Goal: Task Accomplishment & Management: Use online tool/utility

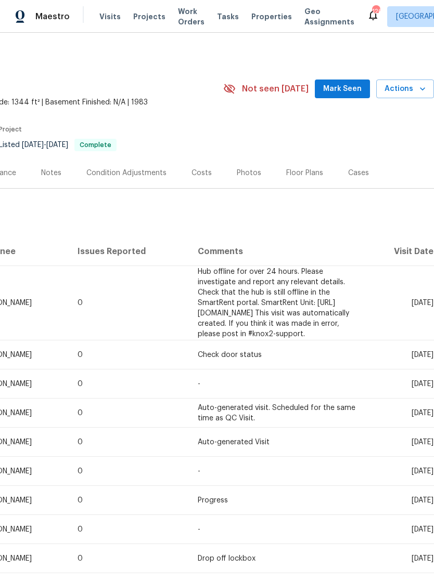
scroll to position [0, 154]
click at [354, 84] on span "Mark Seen" at bounding box center [342, 89] width 38 height 13
click at [403, 95] on button "Actions" at bounding box center [405, 89] width 58 height 19
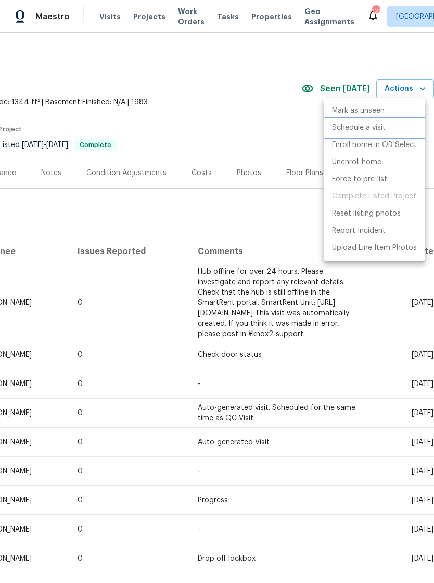
click at [368, 127] on p "Schedule a visit" at bounding box center [359, 128] width 54 height 11
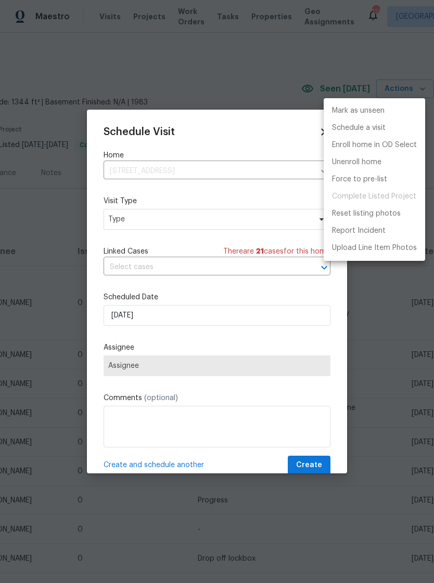
click at [148, 227] on div at bounding box center [217, 291] width 434 height 583
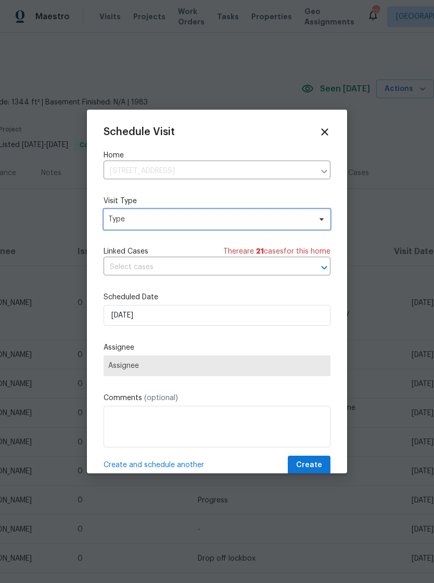
click at [157, 220] on span "Type" at bounding box center [209, 219] width 202 height 10
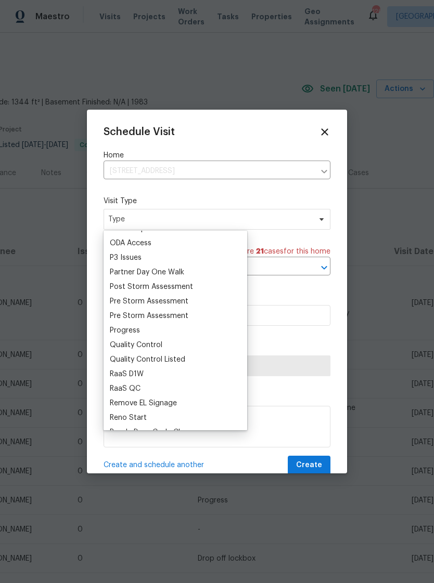
scroll to position [607, 0]
click at [138, 331] on div "Progress" at bounding box center [125, 332] width 30 height 10
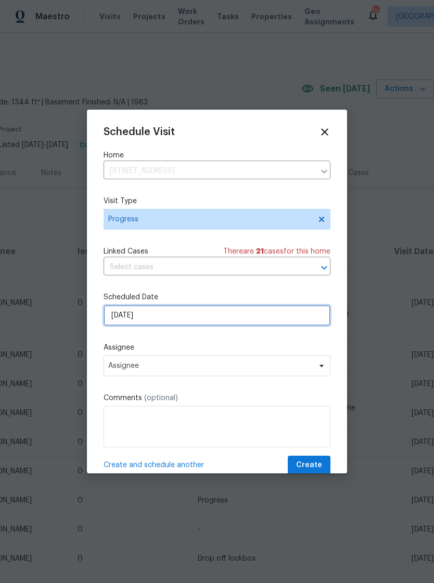
click at [170, 316] on input "[DATE]" at bounding box center [216, 315] width 227 height 21
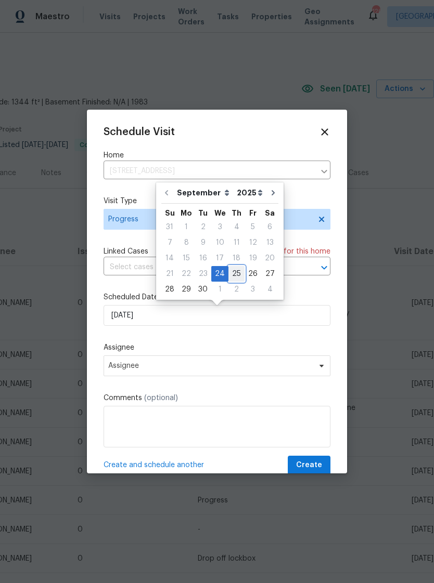
click at [240, 273] on div "25" at bounding box center [236, 274] width 16 height 15
type input "[DATE]"
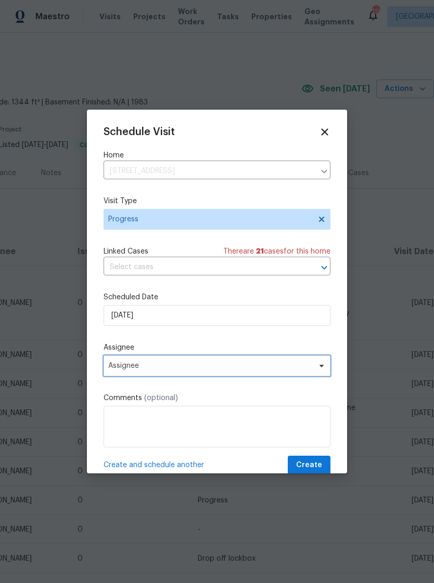
click at [197, 368] on span "Assignee" at bounding box center [210, 366] width 204 height 8
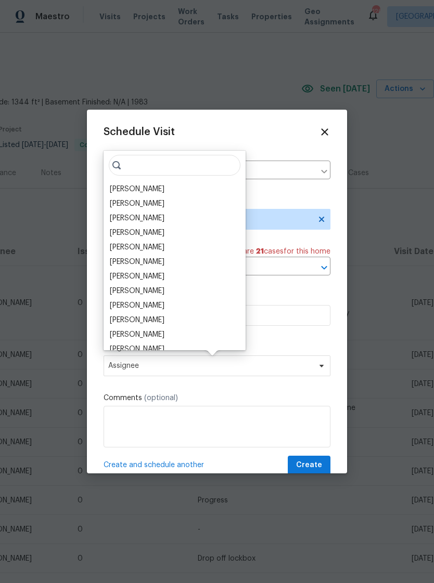
click at [141, 193] on div "[PERSON_NAME]" at bounding box center [137, 189] width 55 height 10
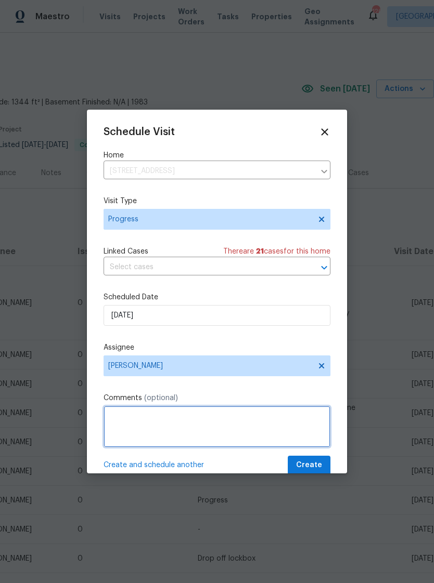
click at [139, 431] on textarea at bounding box center [216, 427] width 227 height 42
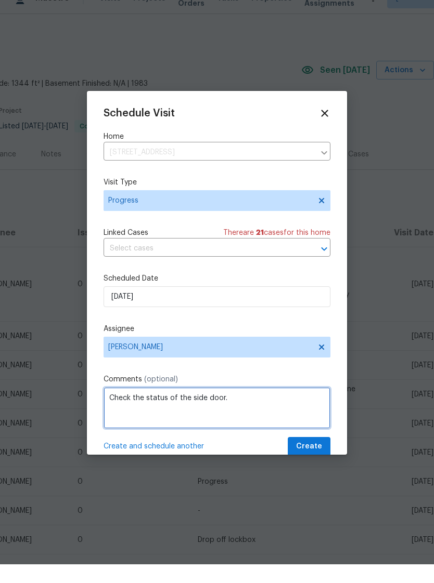
type textarea "Check the status of the side door."
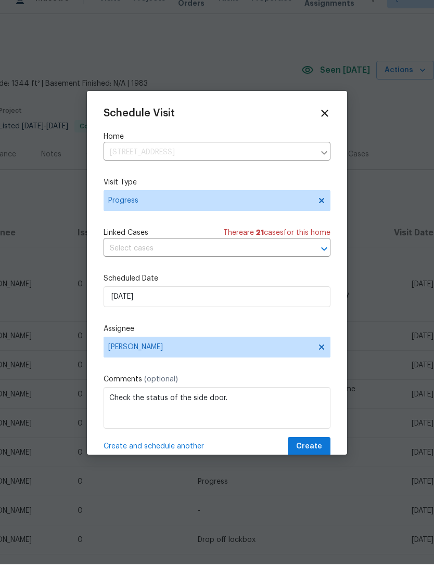
click at [323, 465] on div at bounding box center [217, 291] width 434 height 583
click at [321, 464] on div at bounding box center [217, 291] width 434 height 583
click at [311, 464] on div at bounding box center [217, 291] width 434 height 583
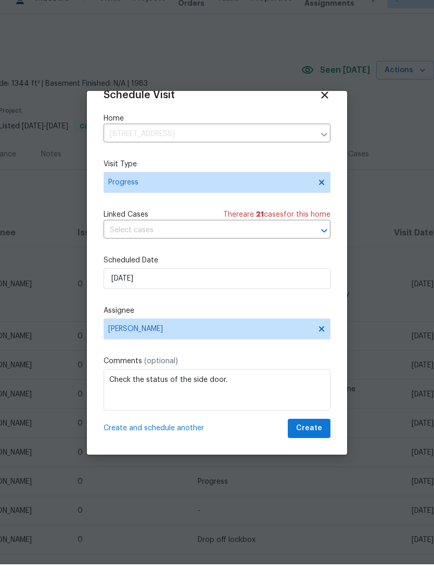
scroll to position [20, 0]
click at [311, 449] on div "Schedule Visit Home [STREET_ADDRESS] ​ Visit Type Progress Linked Cases There a…" at bounding box center [217, 292] width 260 height 364
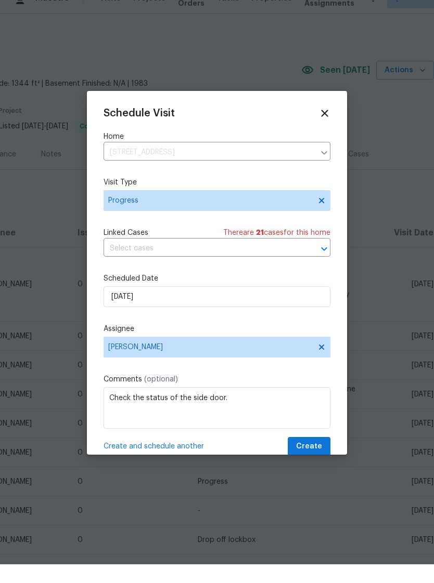
scroll to position [0, 0]
click at [186, 212] on span "Progress" at bounding box center [216, 219] width 227 height 21
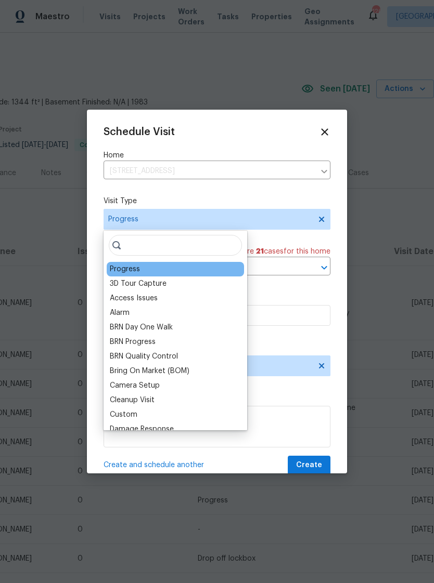
click at [194, 271] on div "Progress" at bounding box center [175, 269] width 137 height 15
click at [214, 267] on div "Progress" at bounding box center [175, 269] width 137 height 15
click at [197, 273] on div "Progress" at bounding box center [175, 269] width 137 height 15
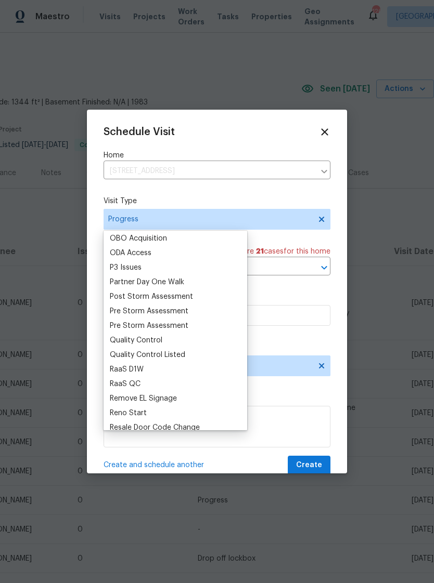
scroll to position [603, 0]
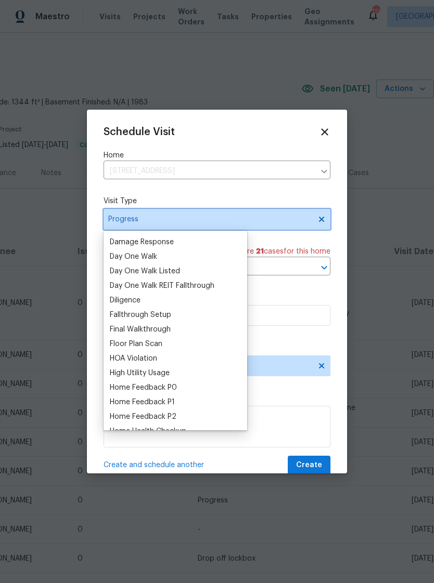
click at [172, 218] on span "Progress" at bounding box center [209, 219] width 202 height 10
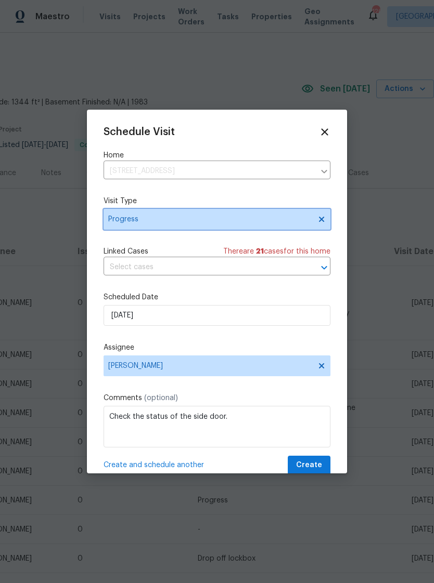
scroll to position [132, 0]
click at [172, 218] on span "Progress" at bounding box center [209, 219] width 202 height 10
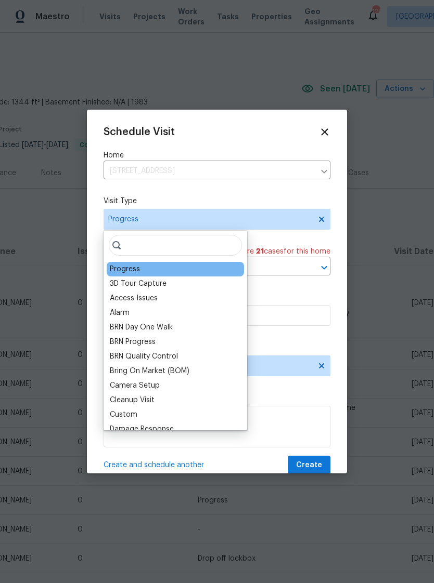
click at [157, 271] on div "Progress" at bounding box center [175, 269] width 137 height 15
click at [163, 246] on input "search" at bounding box center [175, 245] width 133 height 21
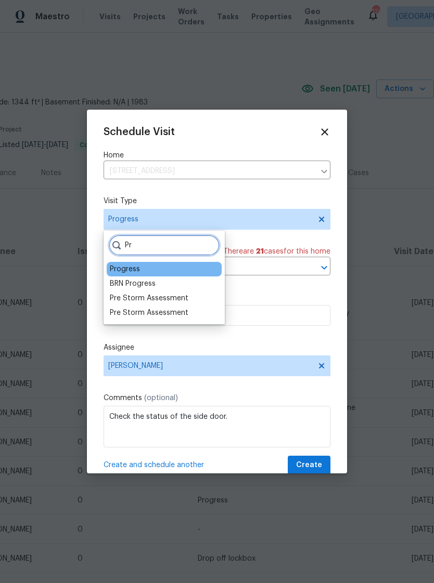
type input "Pr"
click at [163, 265] on div "Progress" at bounding box center [164, 269] width 115 height 15
click at [167, 272] on div "Progress" at bounding box center [164, 269] width 115 height 15
click at [180, 273] on div "Progress" at bounding box center [164, 269] width 115 height 15
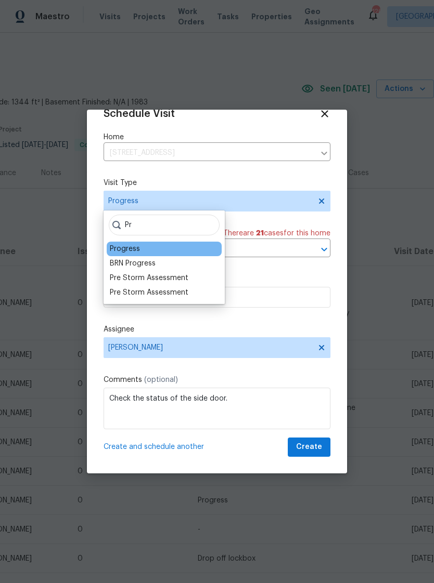
scroll to position [20, 0]
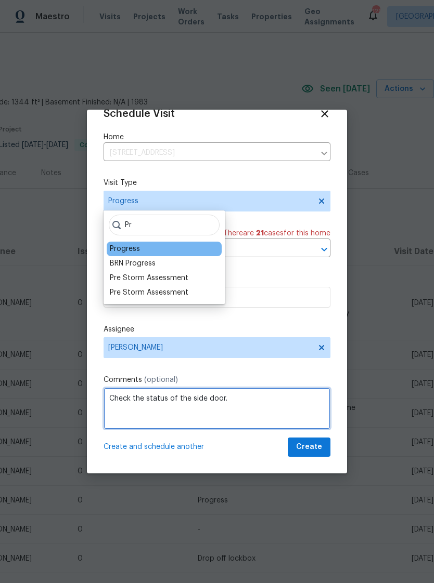
click at [256, 414] on textarea "Check the status of the side door." at bounding box center [216, 409] width 227 height 42
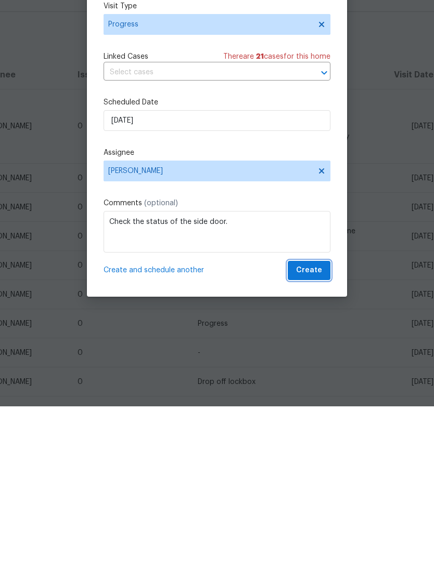
click at [309, 441] on span "Create" at bounding box center [309, 447] width 26 height 13
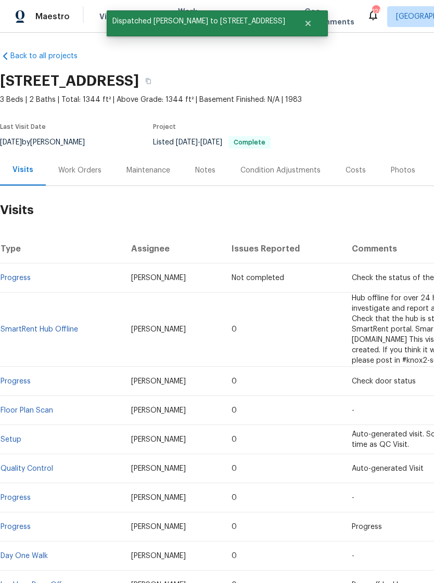
scroll to position [3, 0]
